Goal: Task Accomplishment & Management: Manage account settings

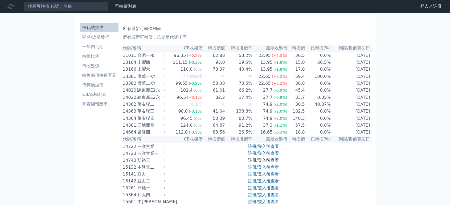
click at [266, 163] on link "註冊/登入後查看" at bounding box center [263, 160] width 31 height 5
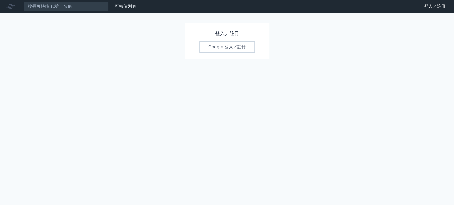
click at [221, 40] on div "登入／註冊 Google 登入／註冊" at bounding box center [227, 41] width 85 height 36
click at [223, 45] on link "Google 登入／註冊" at bounding box center [227, 47] width 55 height 11
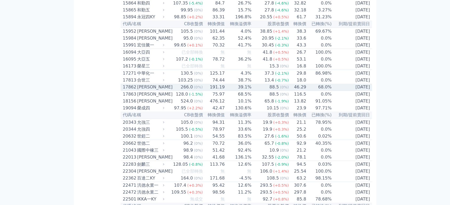
scroll to position [325, 0]
